Goal: Navigation & Orientation: Go to known website

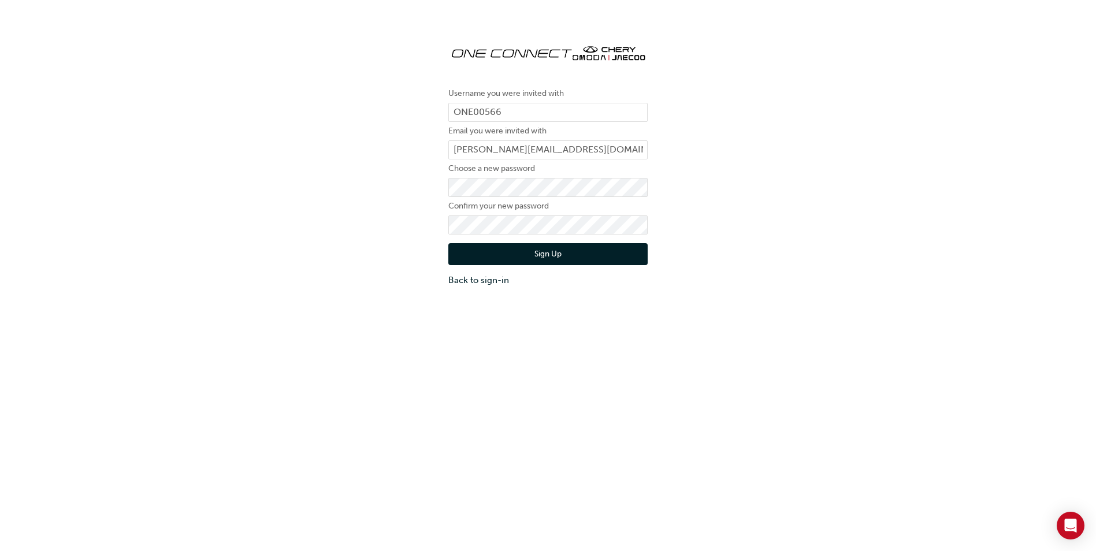
click at [546, 259] on button "Sign Up" at bounding box center [547, 254] width 199 height 22
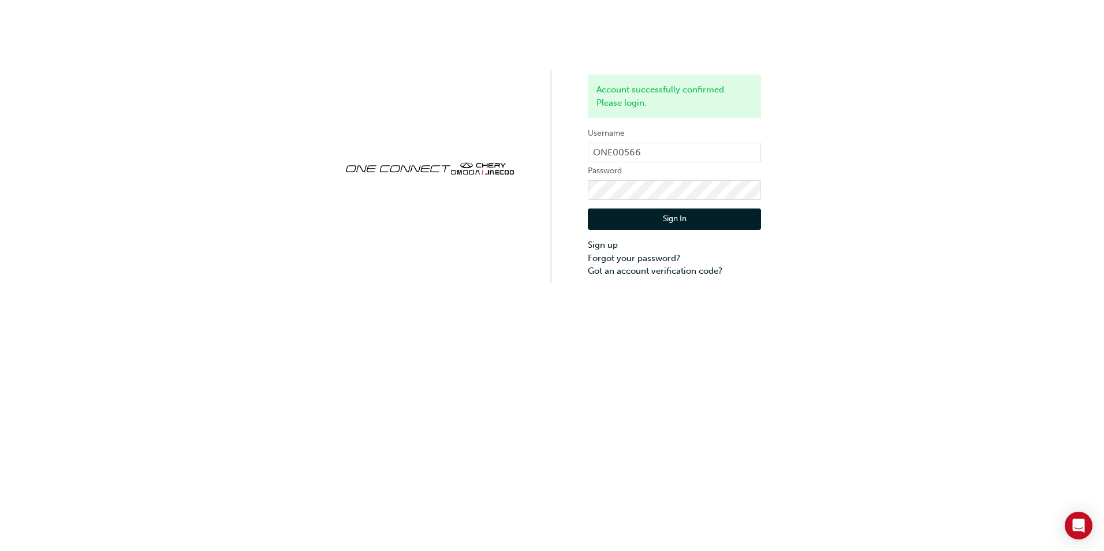
click at [678, 221] on button "Sign In" at bounding box center [674, 219] width 173 height 22
